Goal: Task Accomplishment & Management: Manage account settings

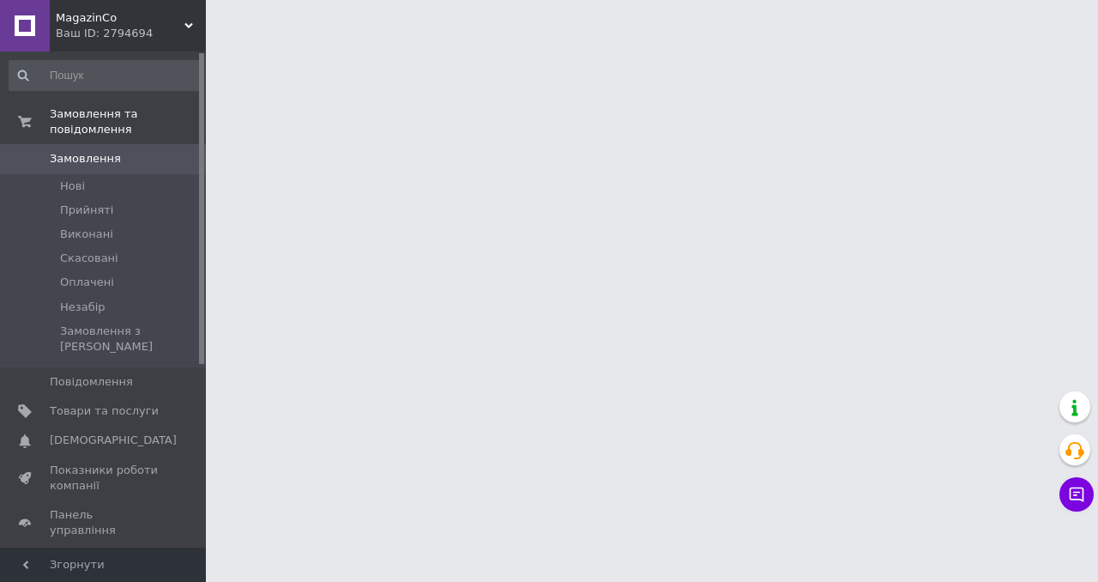
click at [83, 552] on span "Відгуки" at bounding box center [72, 559] width 45 height 15
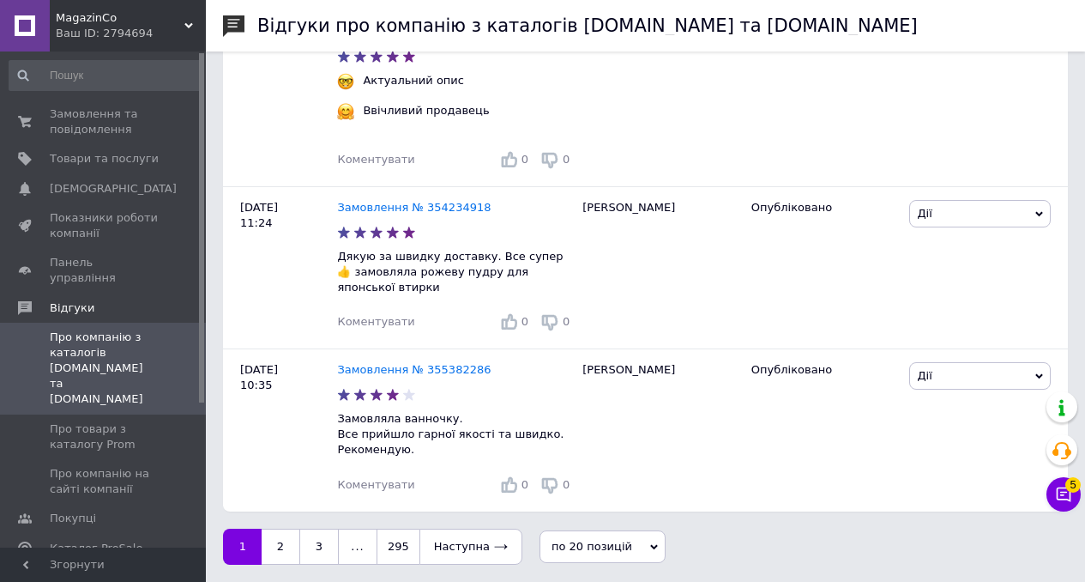
scroll to position [3661, 0]
click at [82, 421] on span "Про товари з каталогу Prom" at bounding box center [104, 436] width 109 height 31
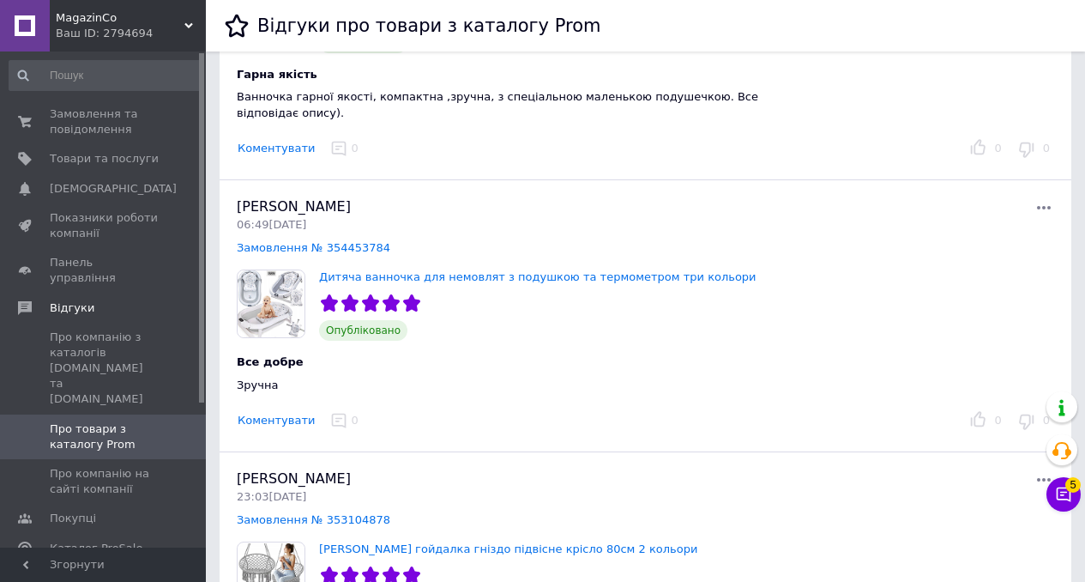
scroll to position [1853, 0]
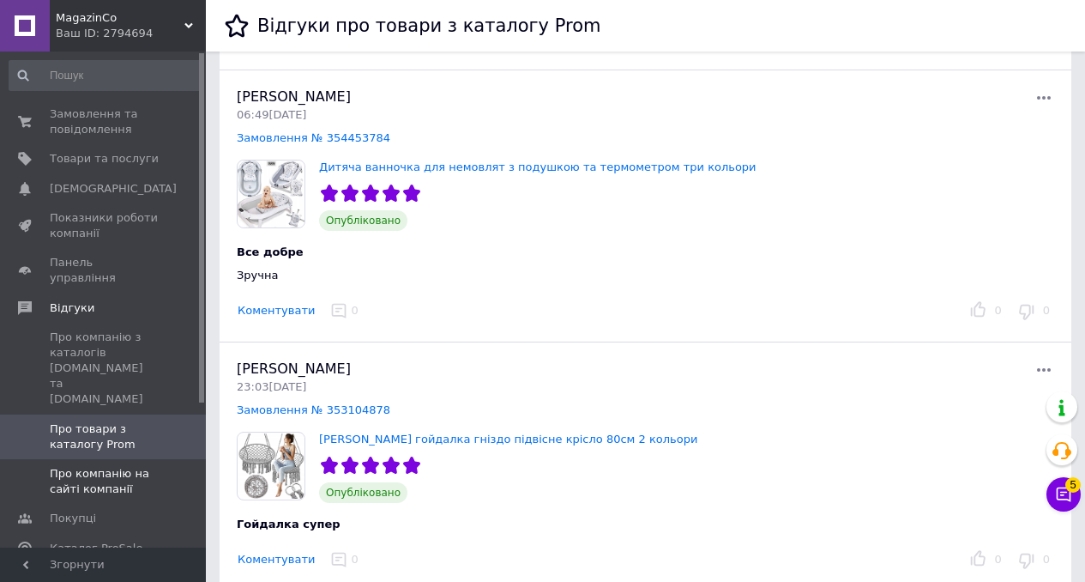
click at [88, 466] on span "Про компанію на сайті компанії" at bounding box center [104, 481] width 109 height 31
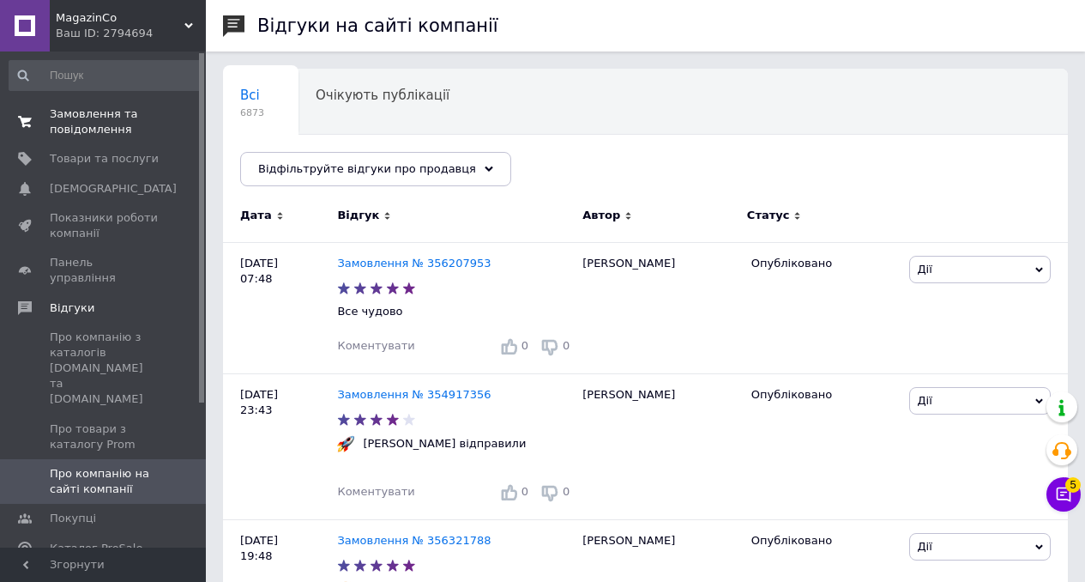
click at [98, 115] on span "Замовлення та повідомлення" at bounding box center [104, 121] width 109 height 31
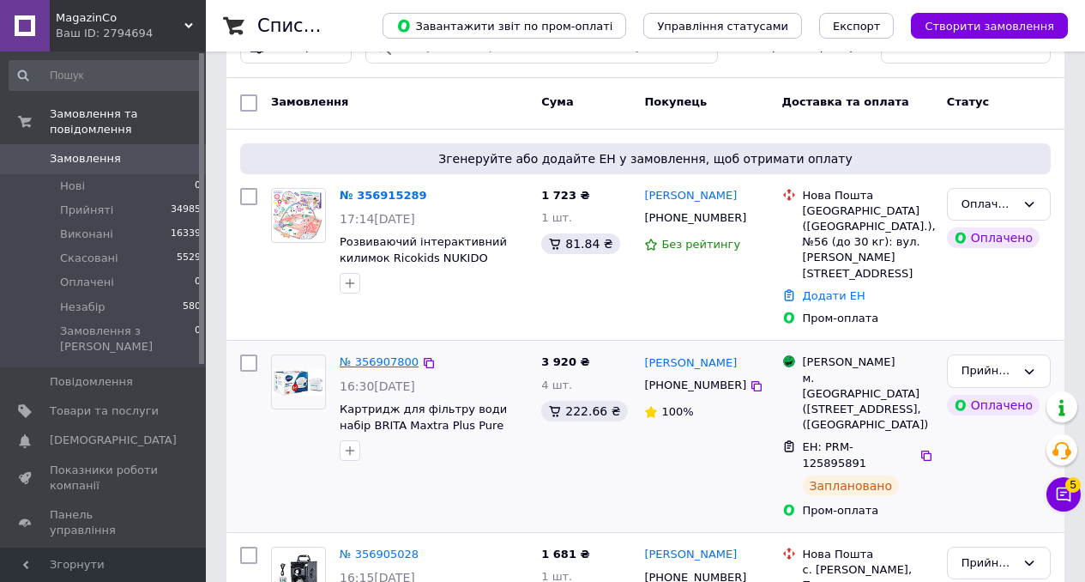
scroll to position [57, 0]
click at [382, 354] on link "№ 356907800" at bounding box center [379, 360] width 79 height 13
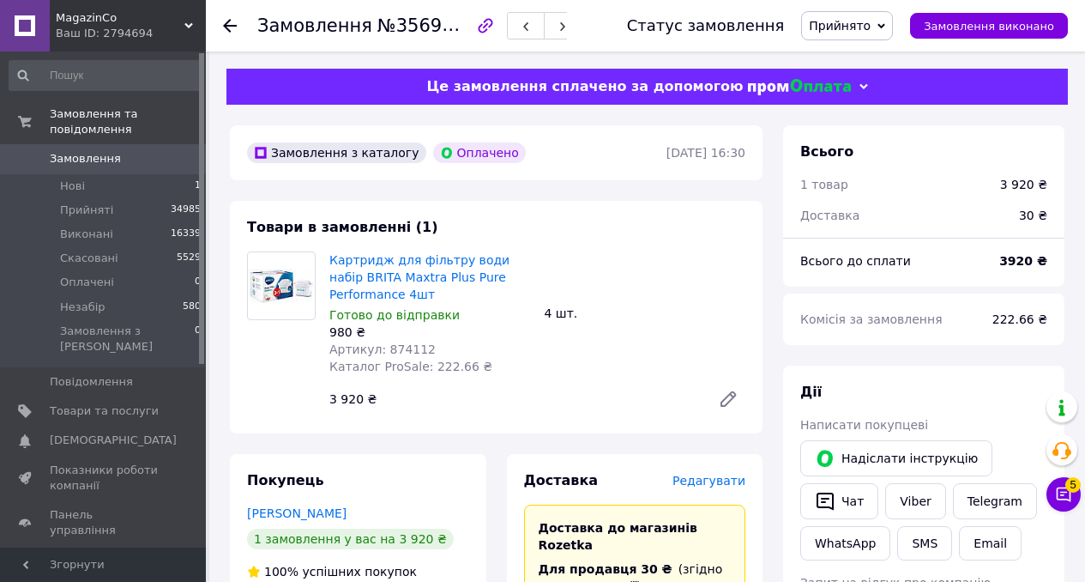
click at [234, 27] on icon at bounding box center [230, 26] width 14 height 14
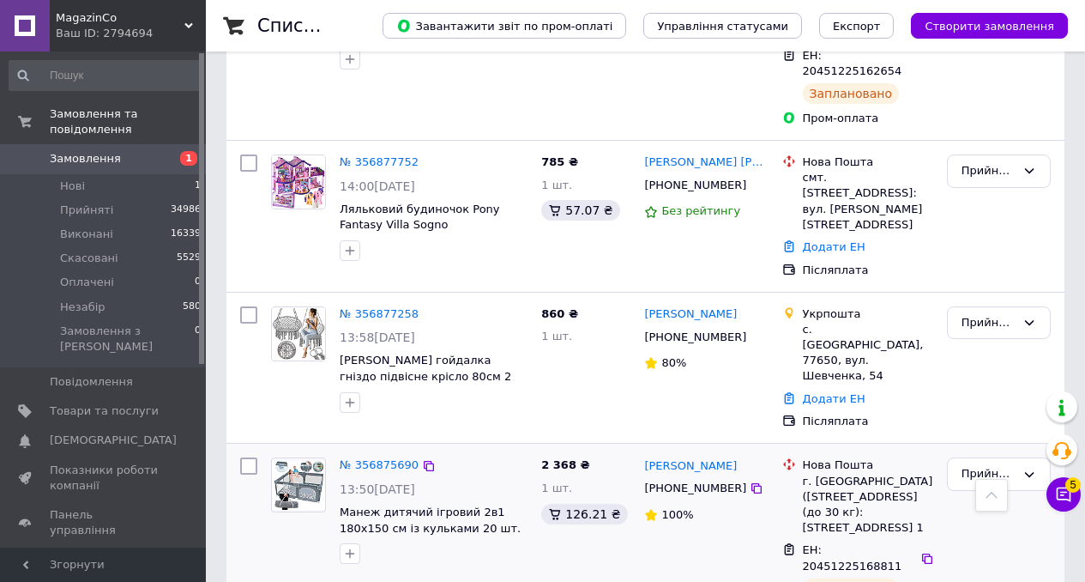
scroll to position [2971, 0]
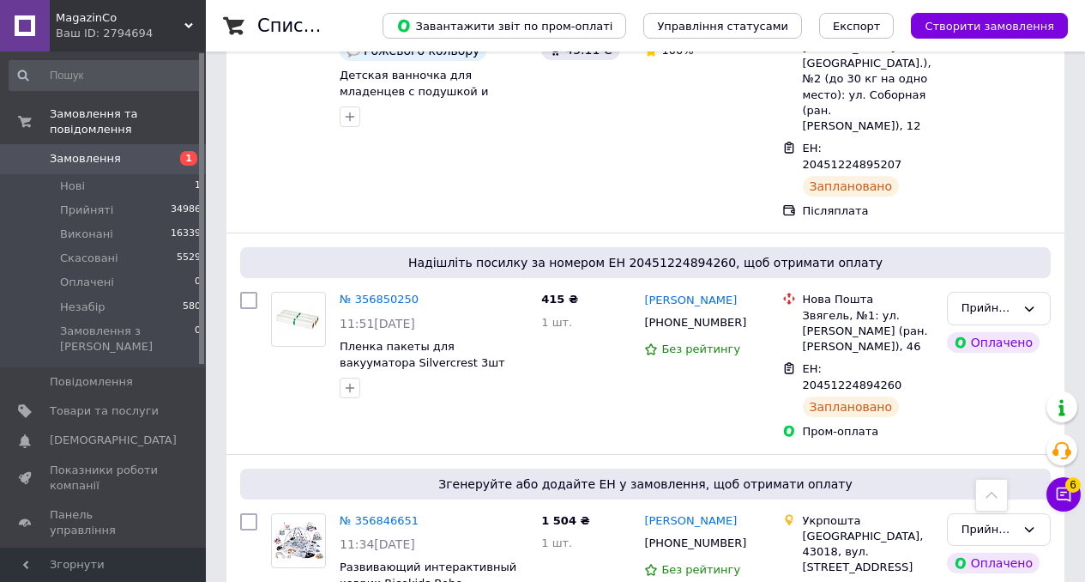
scroll to position [1133, 0]
